Goal: Information Seeking & Learning: Understand process/instructions

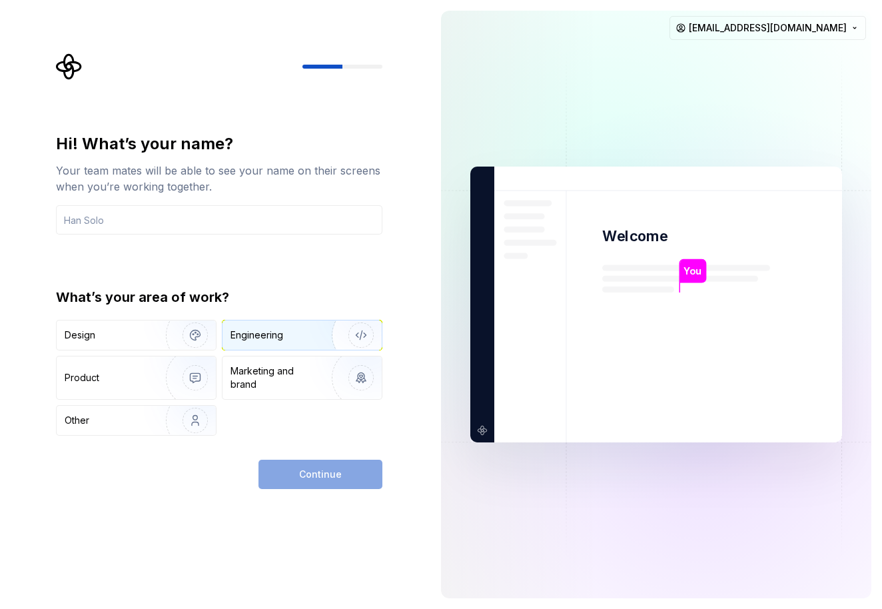
click at [260, 331] on div "Engineering" at bounding box center [257, 335] width 53 height 13
click at [317, 475] on div "Continue" at bounding box center [321, 474] width 124 height 29
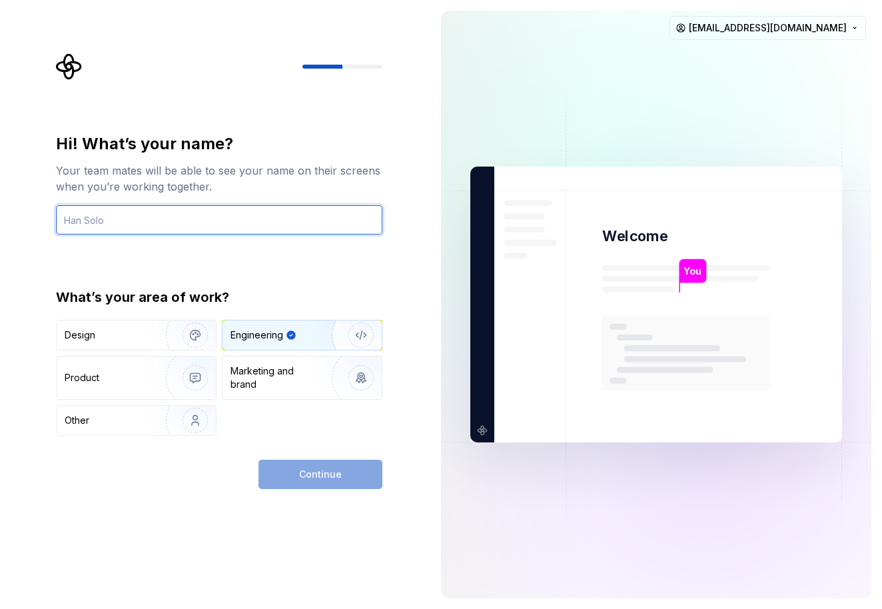
click at [143, 221] on input "text" at bounding box center [219, 219] width 327 height 29
type input "Goh"
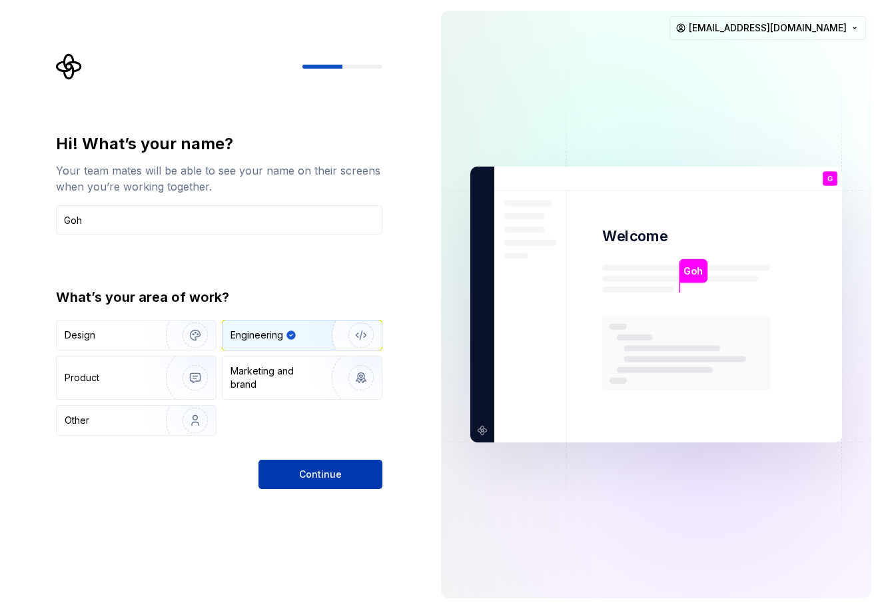
click at [302, 472] on span "Continue" at bounding box center [320, 474] width 43 height 13
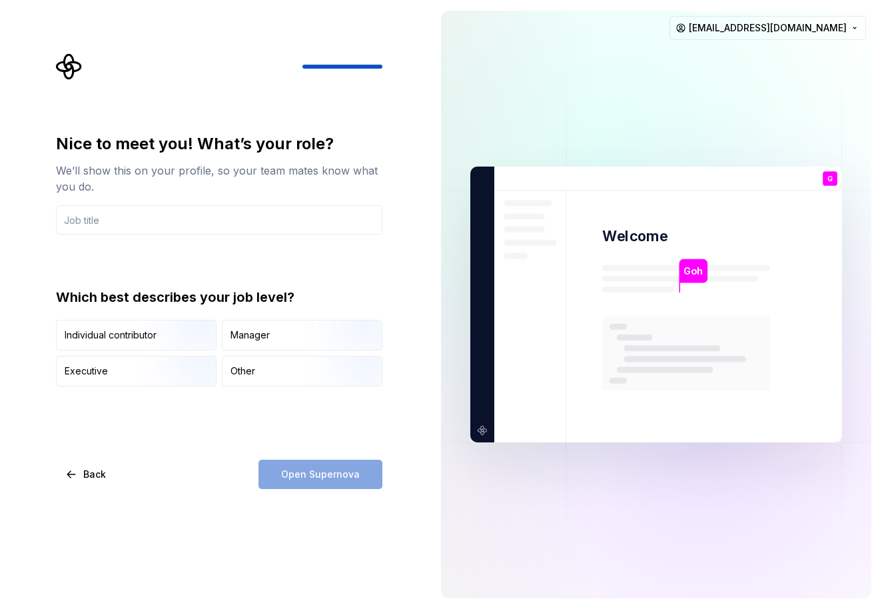
click at [329, 482] on div "Open Supernova" at bounding box center [321, 474] width 124 height 29
click at [111, 216] on input "text" at bounding box center [219, 219] width 327 height 29
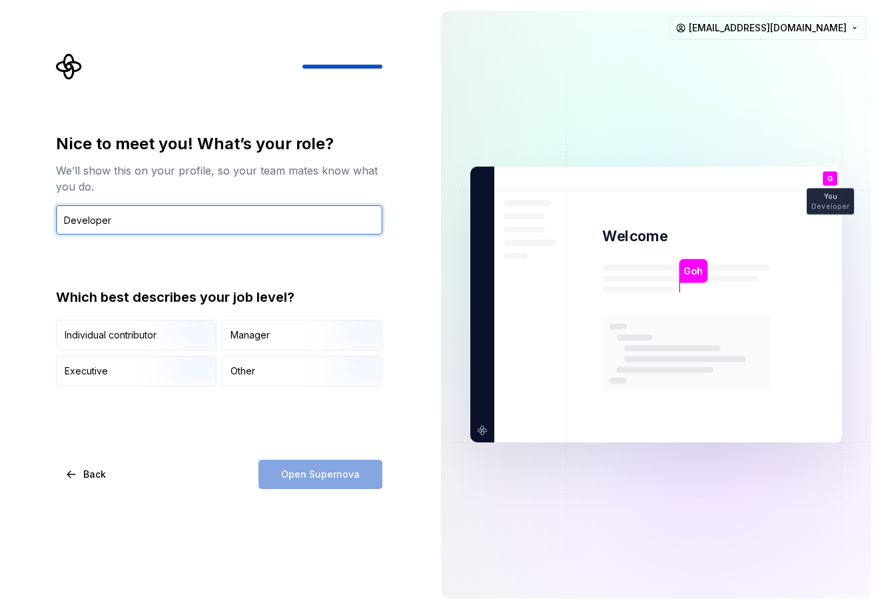
type input "Developer"
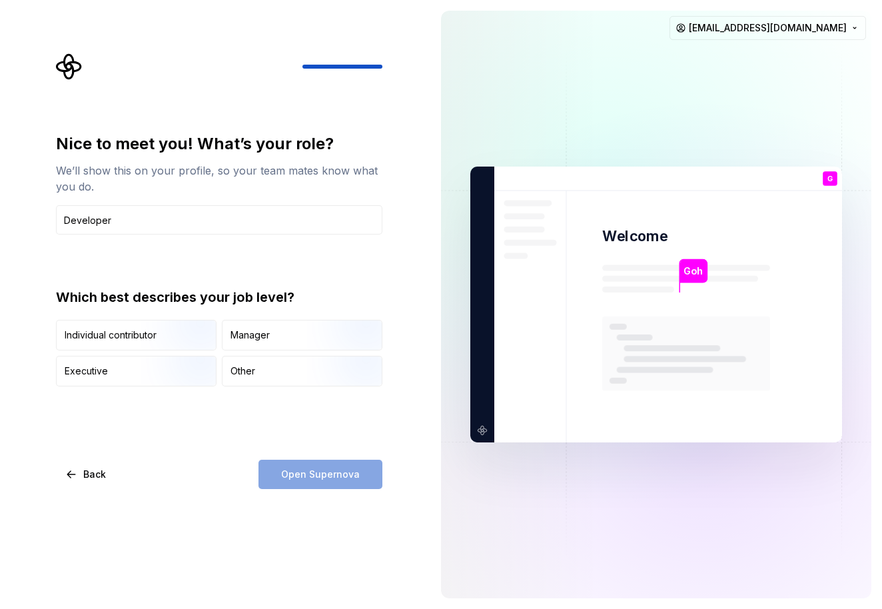
click at [297, 476] on div "Open Supernova" at bounding box center [321, 474] width 124 height 29
click at [151, 342] on img "button" at bounding box center [183, 351] width 85 height 89
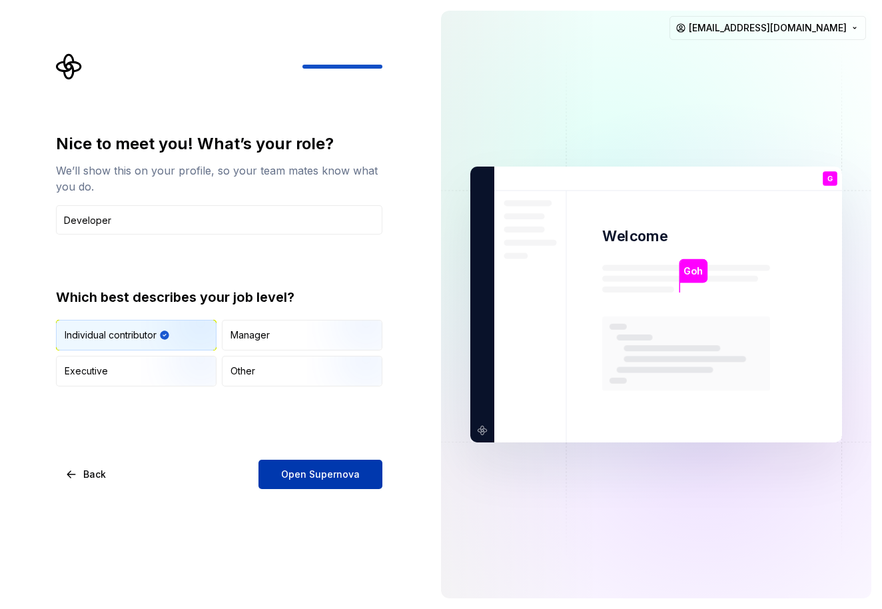
click at [337, 482] on button "Open Supernova" at bounding box center [321, 474] width 124 height 29
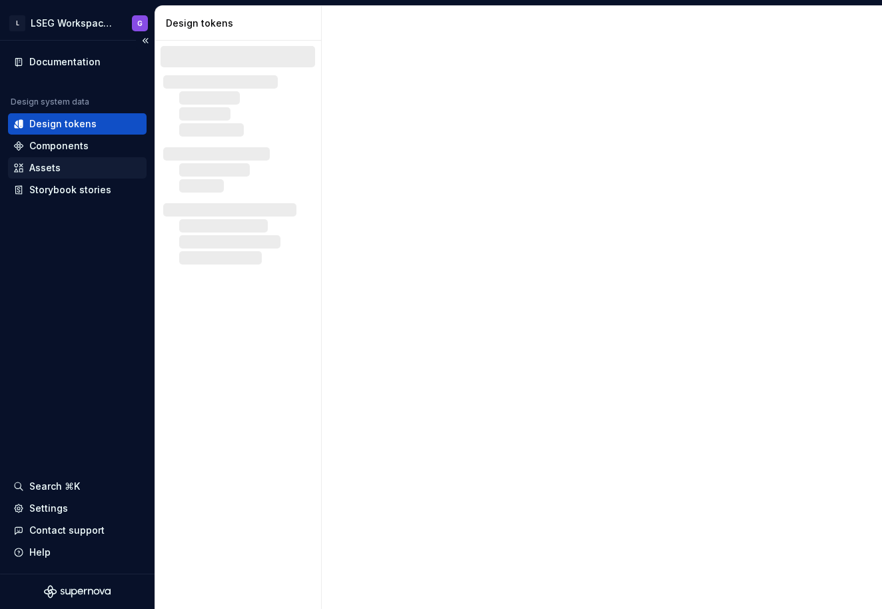
click at [78, 167] on div "Assets" at bounding box center [77, 167] width 128 height 13
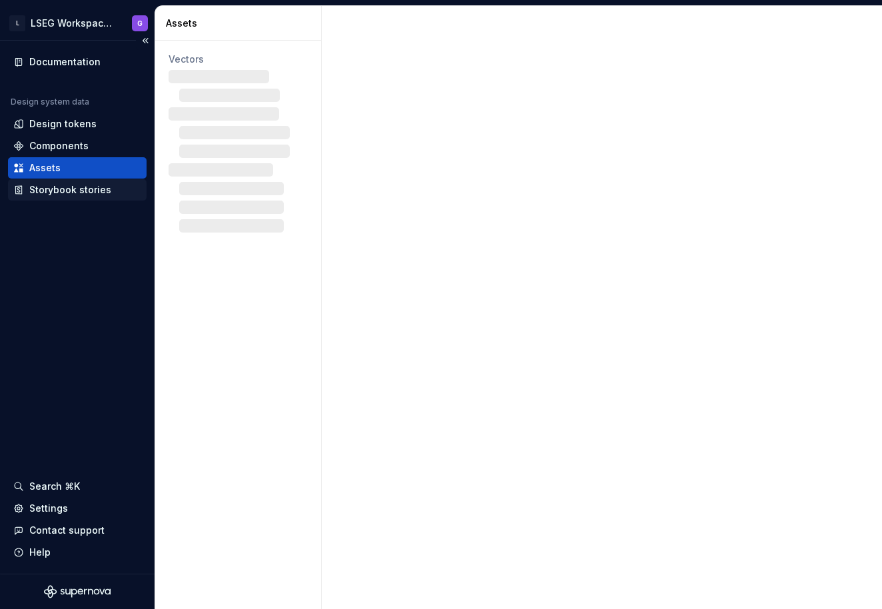
click at [77, 193] on div "Storybook stories" at bounding box center [70, 189] width 82 height 13
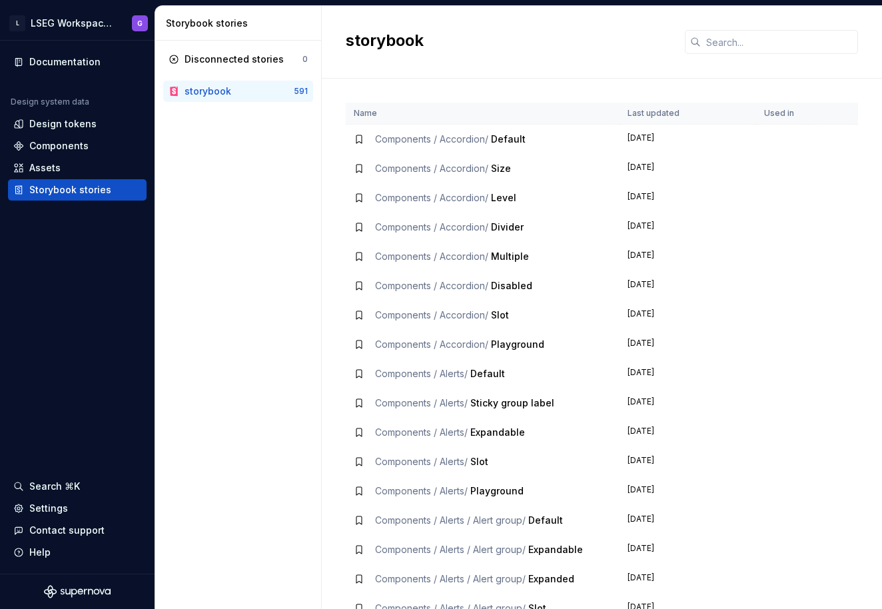
click at [507, 140] on span "Default" at bounding box center [508, 138] width 35 height 11
click at [379, 140] on span "Components / Accordion /" at bounding box center [431, 138] width 113 height 11
click at [528, 145] on div "Components / Accordion / Default" at bounding box center [483, 139] width 258 height 13
click at [454, 174] on div "Components / Accordion / Size" at bounding box center [443, 168] width 136 height 13
click at [242, 93] on div "storybook" at bounding box center [239, 91] width 109 height 13
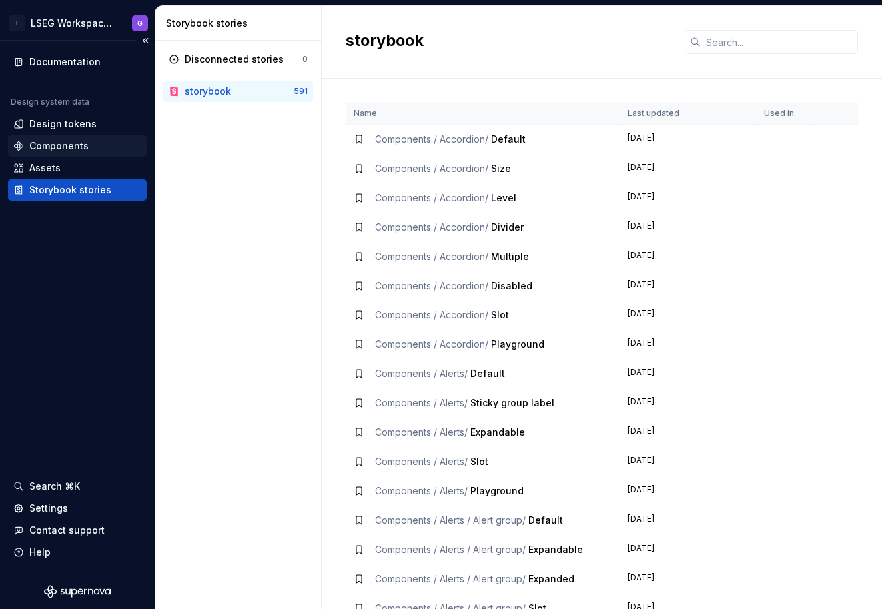
click at [72, 149] on div "Components" at bounding box center [58, 145] width 59 height 13
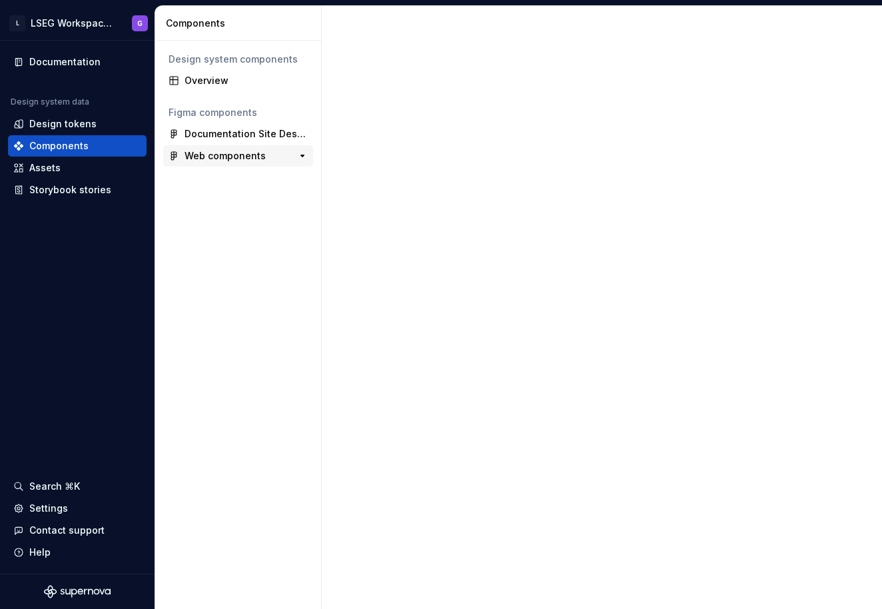
click at [214, 157] on div "Web components" at bounding box center [225, 155] width 81 height 13
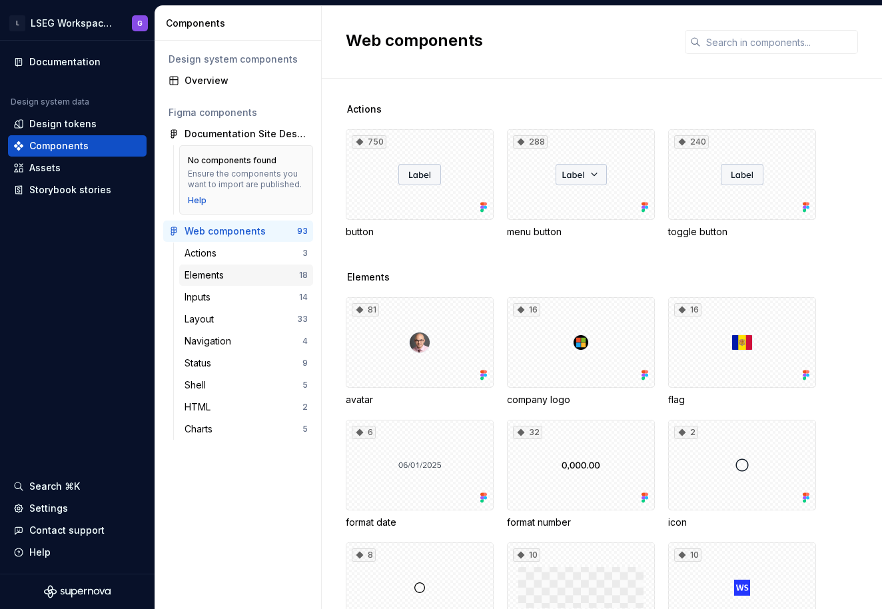
click at [215, 284] on div "Elements 18" at bounding box center [246, 275] width 134 height 21
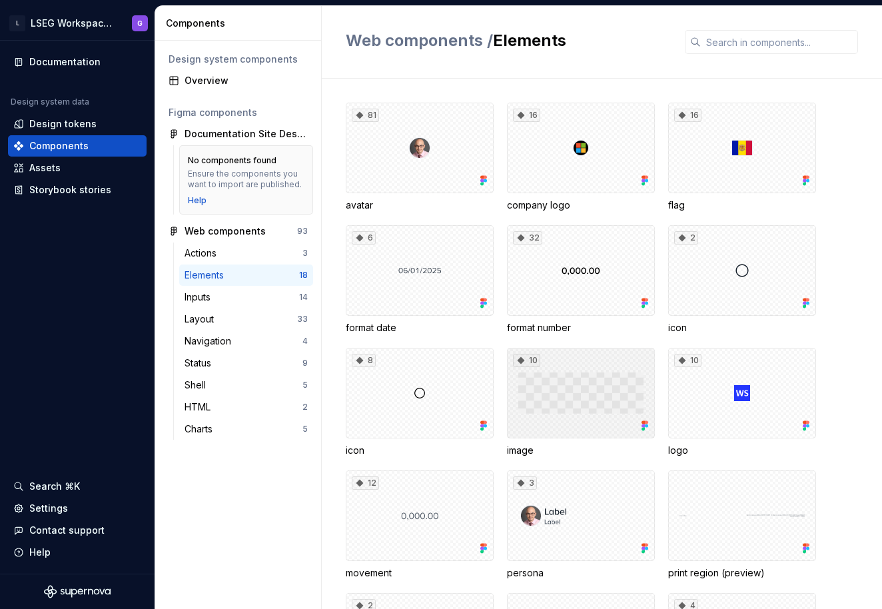
scroll to position [240, 0]
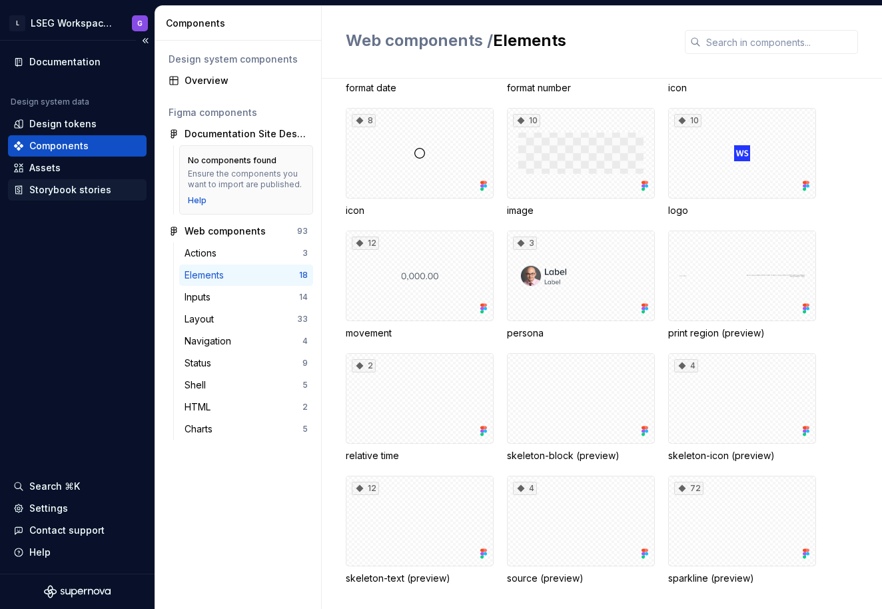
click at [51, 193] on div "Storybook stories" at bounding box center [70, 189] width 82 height 13
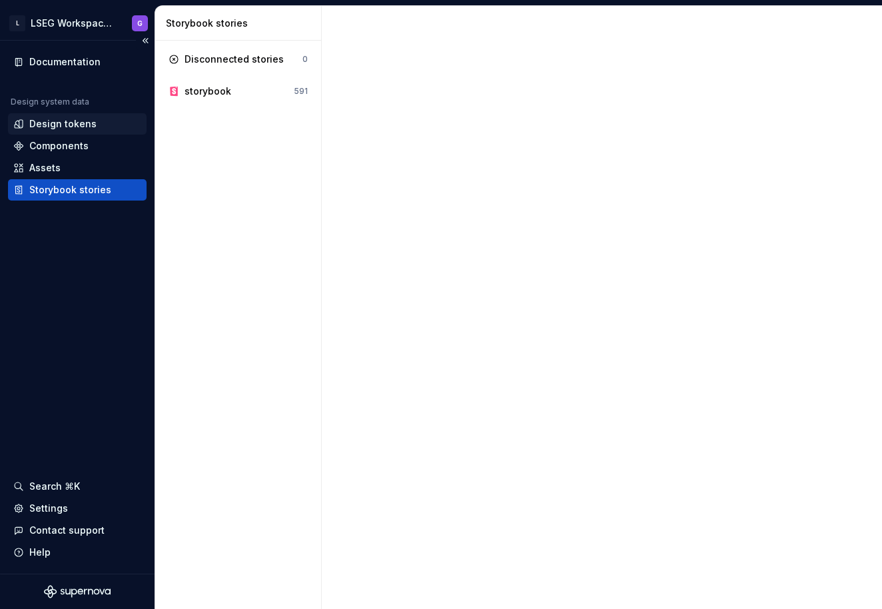
click at [57, 119] on div "Design tokens" at bounding box center [62, 123] width 67 height 13
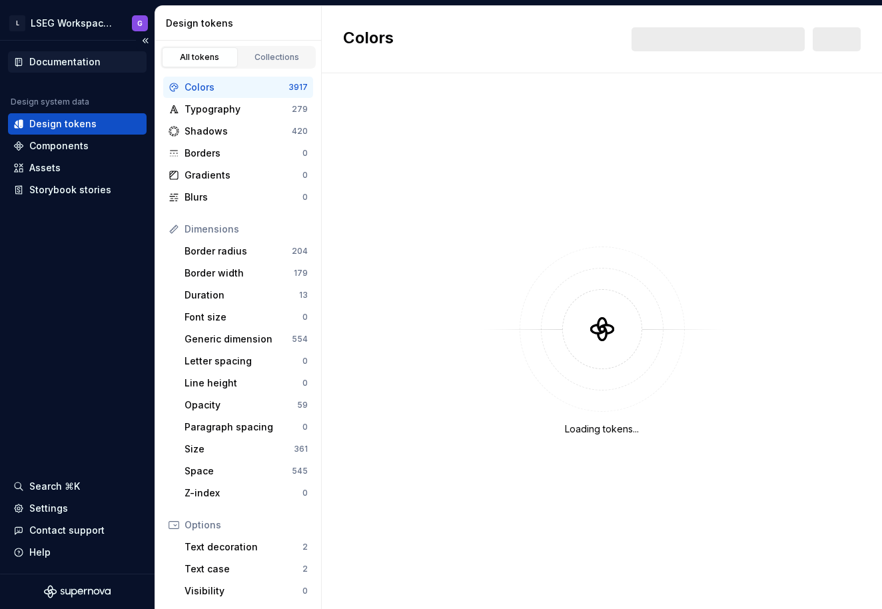
click at [75, 64] on div "Documentation" at bounding box center [64, 61] width 71 height 13
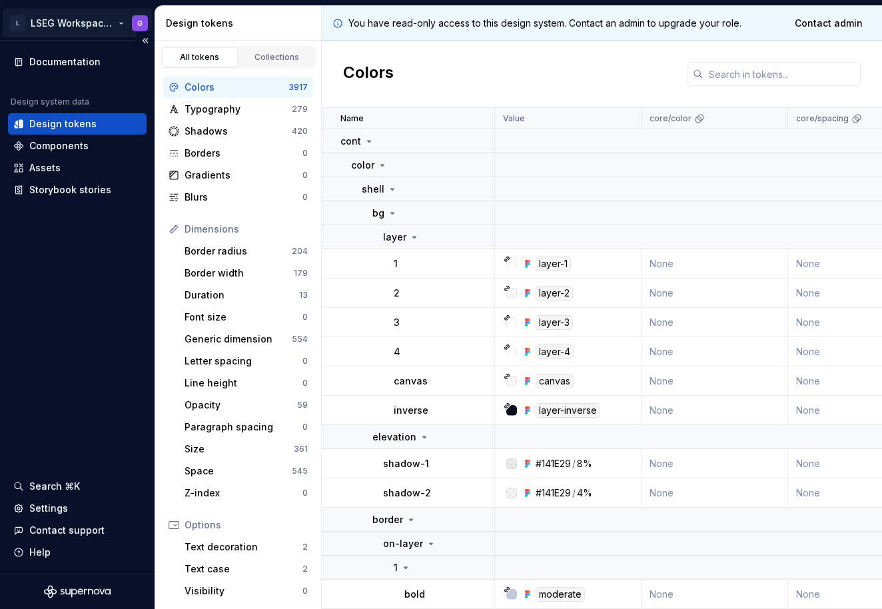
click at [59, 23] on html "L LSEG Workspace Design System G Documentation Design system data Design tokens…" at bounding box center [441, 304] width 882 height 609
click at [49, 145] on div "Components" at bounding box center [58, 145] width 59 height 13
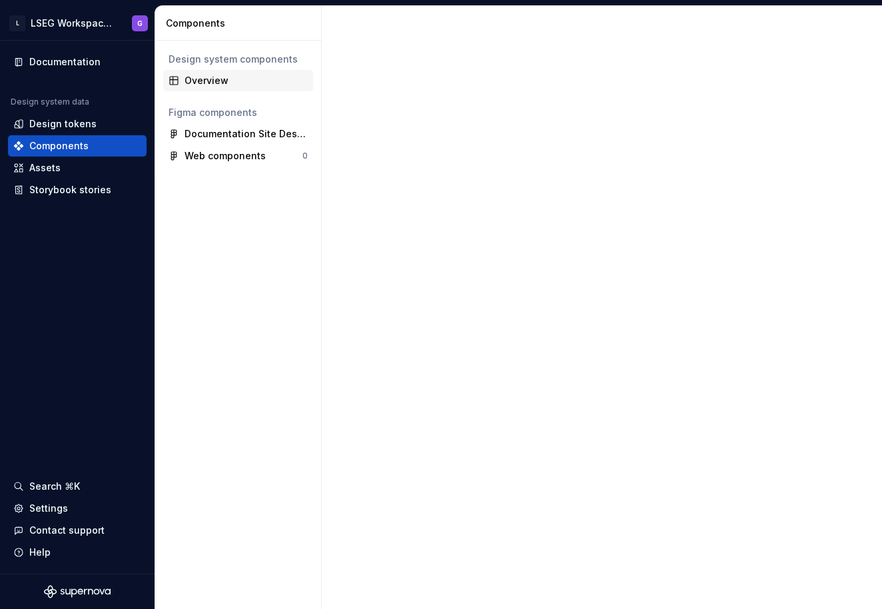
click at [213, 80] on div "Overview" at bounding box center [246, 80] width 123 height 13
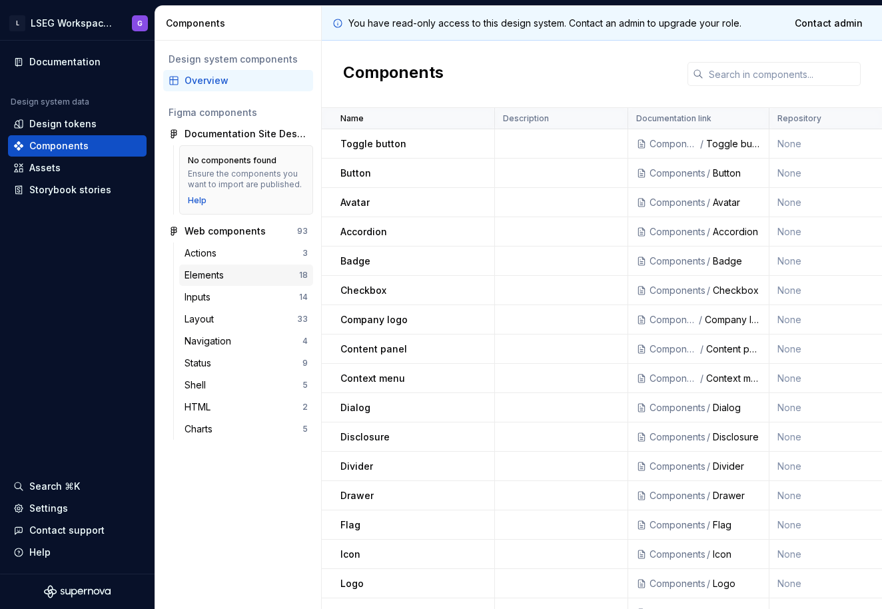
click at [212, 278] on div "Elements" at bounding box center [207, 275] width 45 height 13
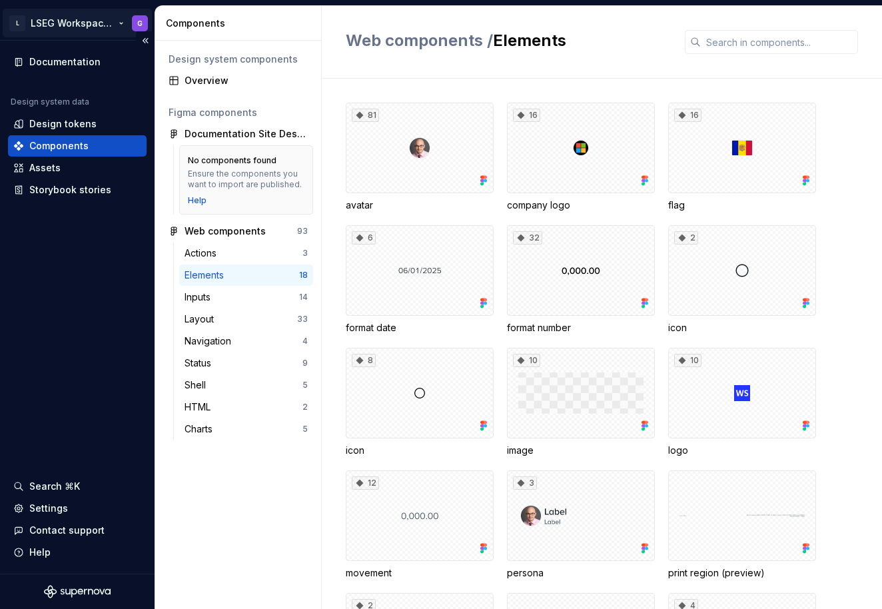
click at [77, 22] on html "L LSEG Workspace Design System G Documentation Design system data Design tokens…" at bounding box center [441, 304] width 882 height 609
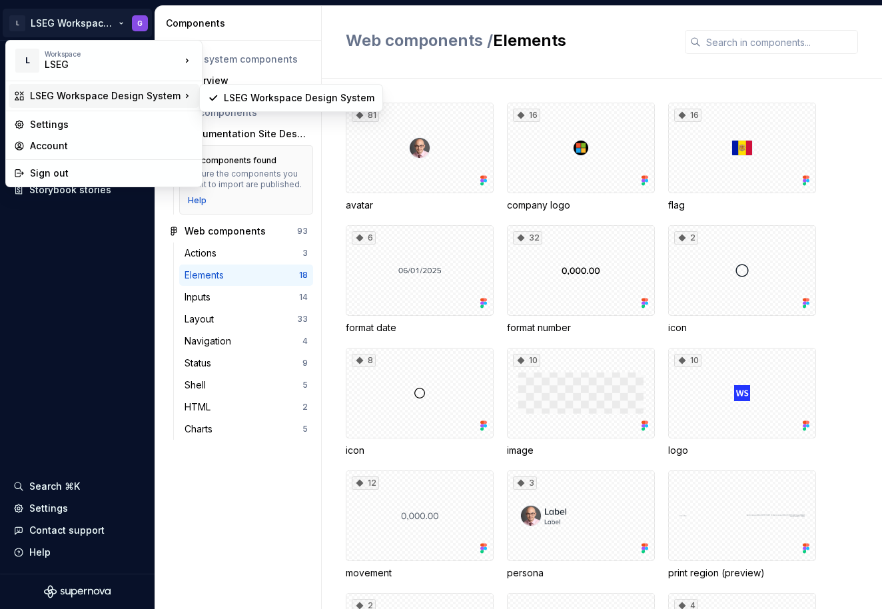
click at [94, 99] on div "LSEG Workspace Design System" at bounding box center [105, 95] width 151 height 13
click at [253, 97] on div "LSEG Workspace Design System" at bounding box center [299, 97] width 151 height 13
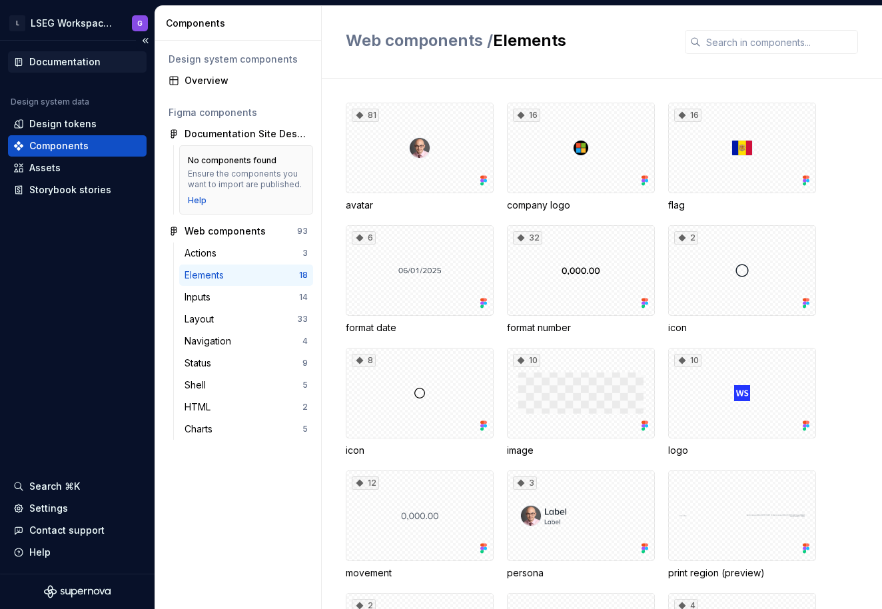
click at [93, 63] on div "Documentation" at bounding box center [64, 61] width 71 height 13
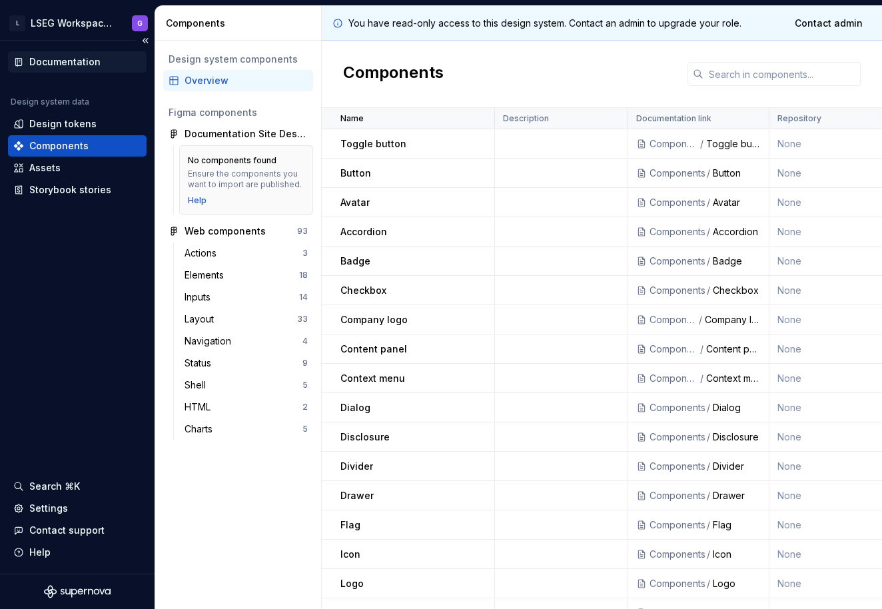
click at [63, 60] on div "Documentation" at bounding box center [64, 61] width 71 height 13
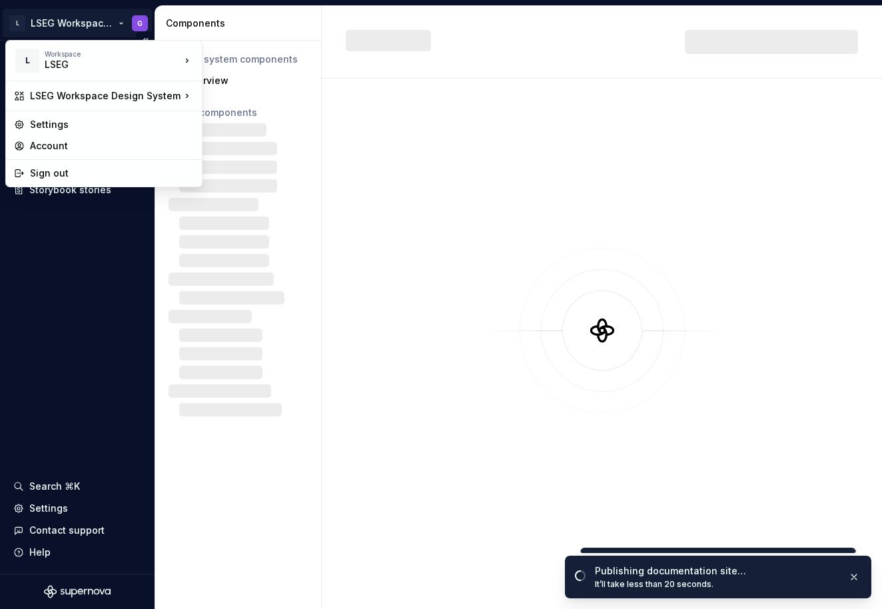
click at [109, 21] on html "L LSEG Workspace Design System G Documentation Design system data Design tokens…" at bounding box center [441, 304] width 882 height 609
click at [97, 99] on div "LSEG Workspace Design System" at bounding box center [105, 95] width 151 height 13
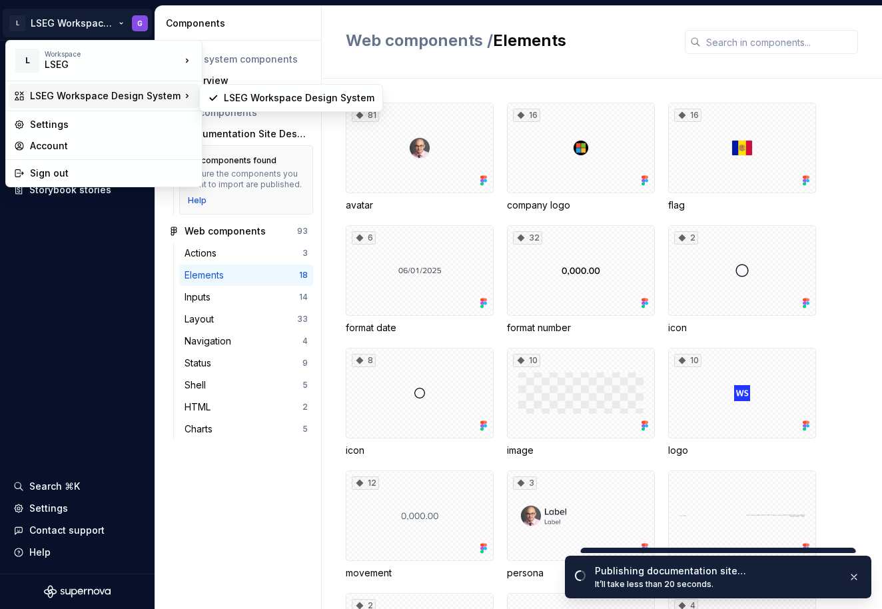
click at [103, 96] on div "LSEG Workspace Design System" at bounding box center [105, 95] width 151 height 13
click at [257, 94] on div "LSEG Workspace Design System" at bounding box center [299, 97] width 151 height 13
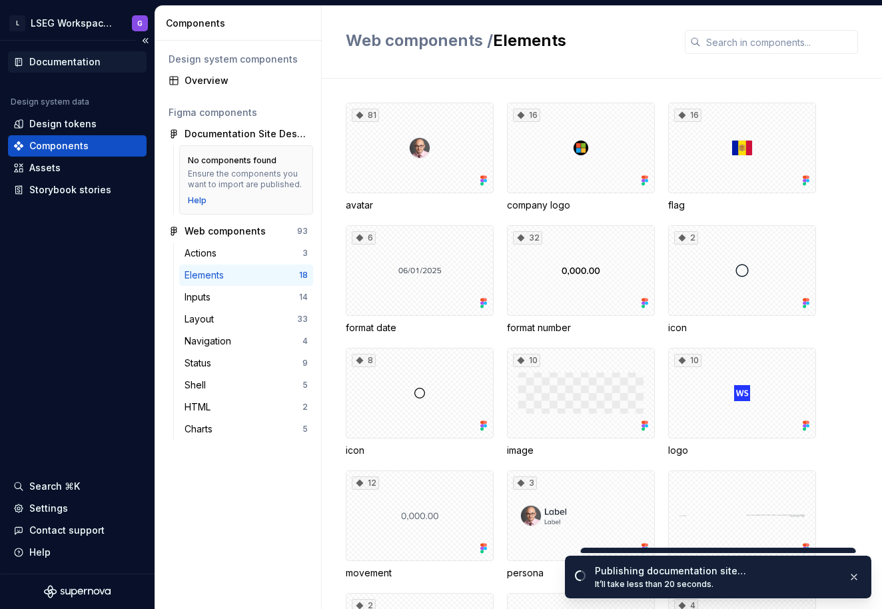
click at [73, 64] on div "Documentation" at bounding box center [64, 61] width 71 height 13
